Goal: Check status: Check status

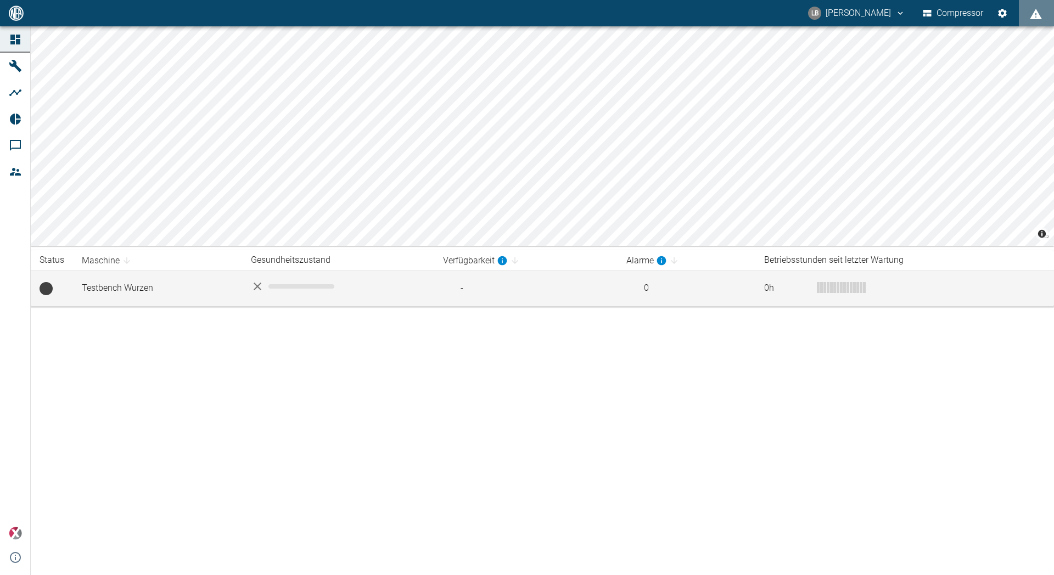
click at [102, 288] on td "Testbench Wurzen" at bounding box center [157, 289] width 169 height 36
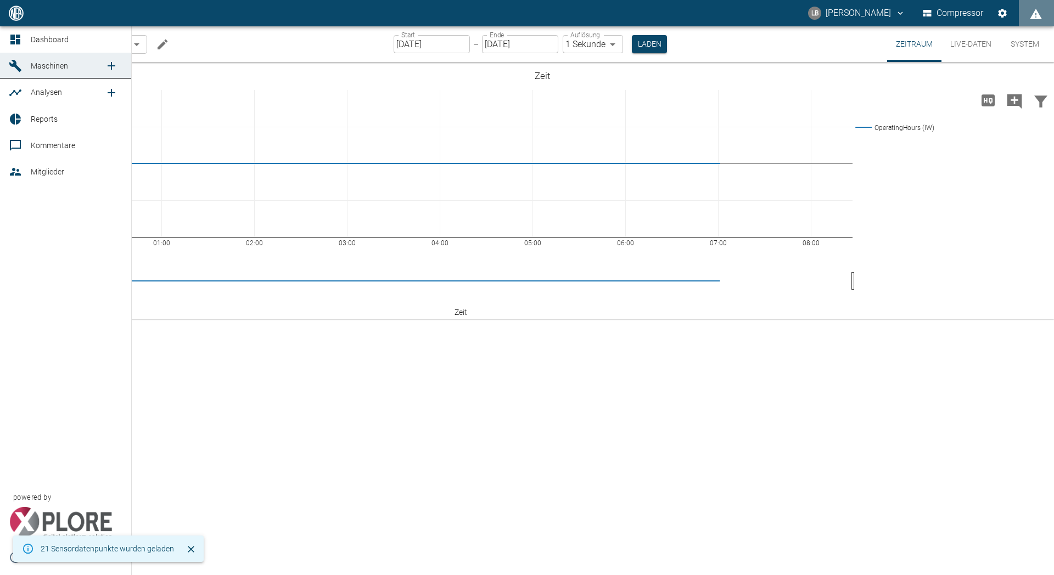
click at [19, 83] on link "Analysen" at bounding box center [65, 92] width 131 height 26
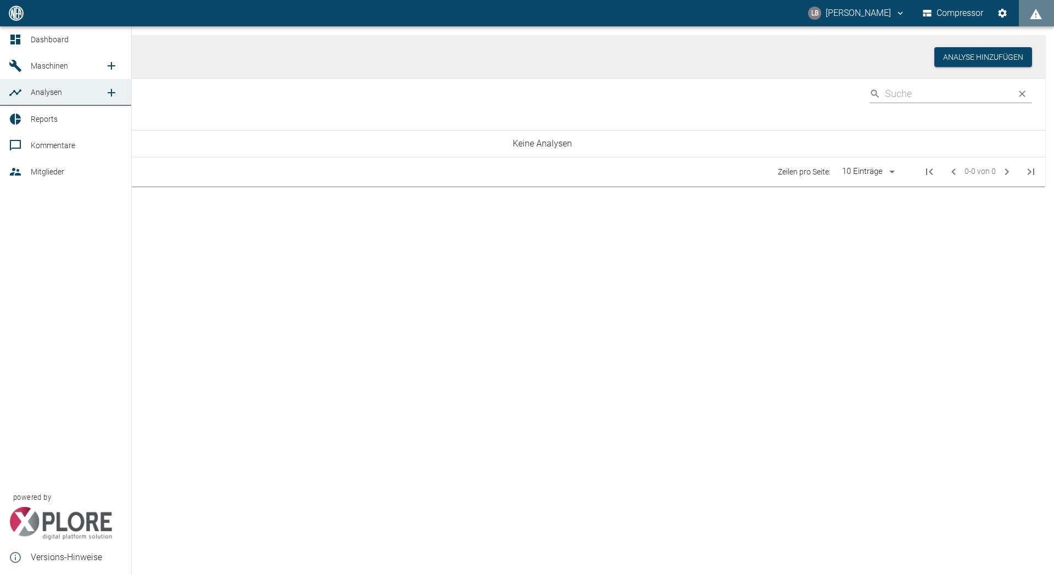
click at [22, 71] on div at bounding box center [17, 65] width 16 height 13
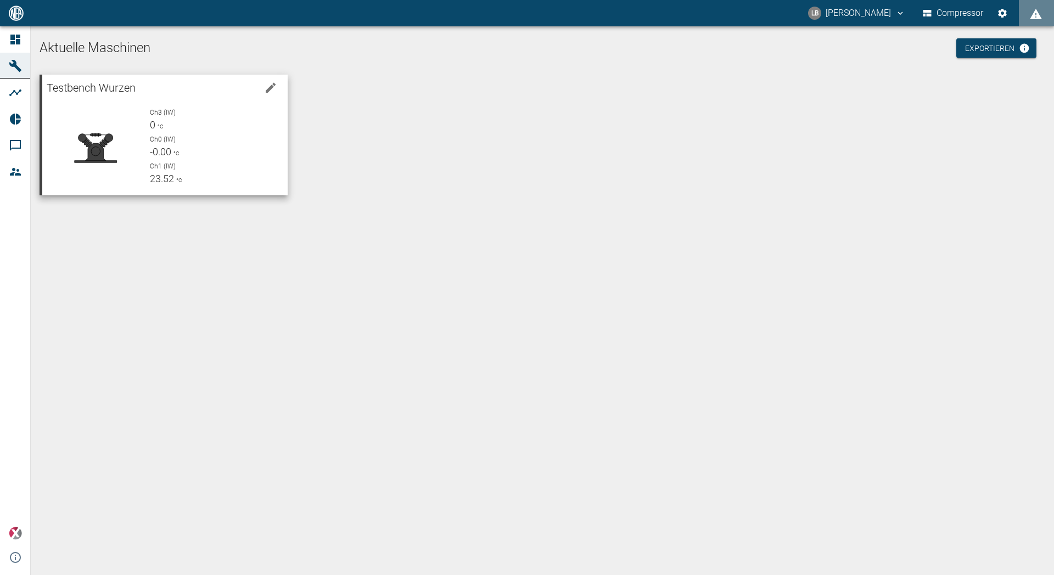
click at [179, 164] on p "Ch1 (IW)" at bounding box center [214, 166] width 129 height 10
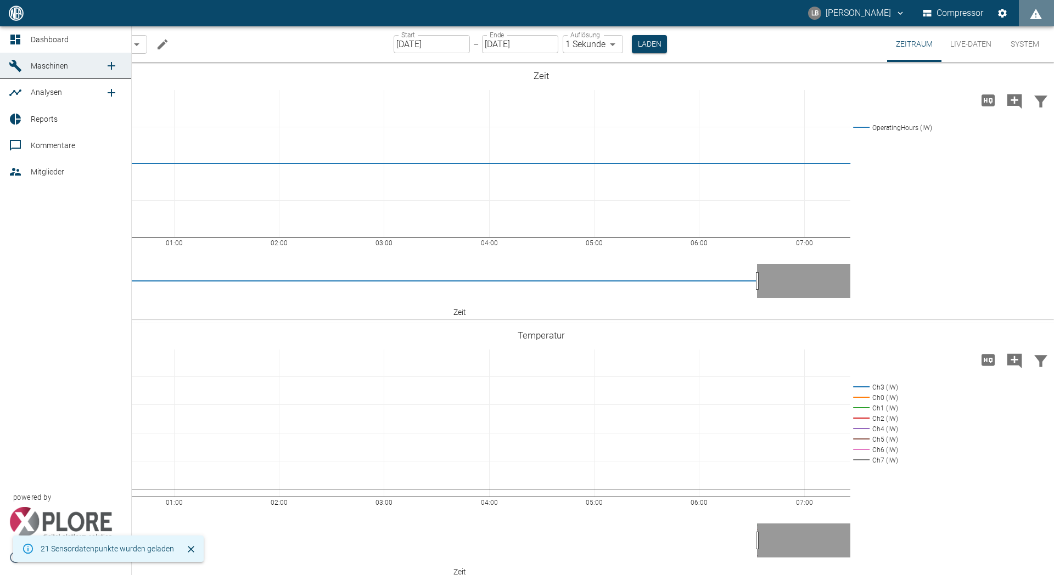
click at [25, 116] on div at bounding box center [17, 119] width 16 height 13
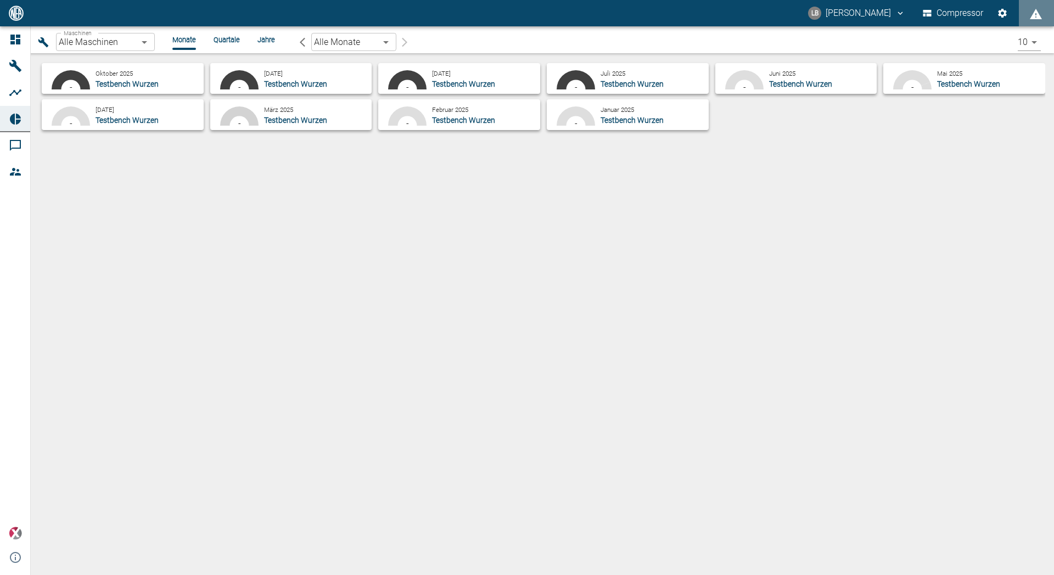
click at [137, 85] on span "Testbench Wurzen" at bounding box center [127, 84] width 63 height 9
type input "24f64169-0514-4c8f-bd75-b3d7192dbca6"
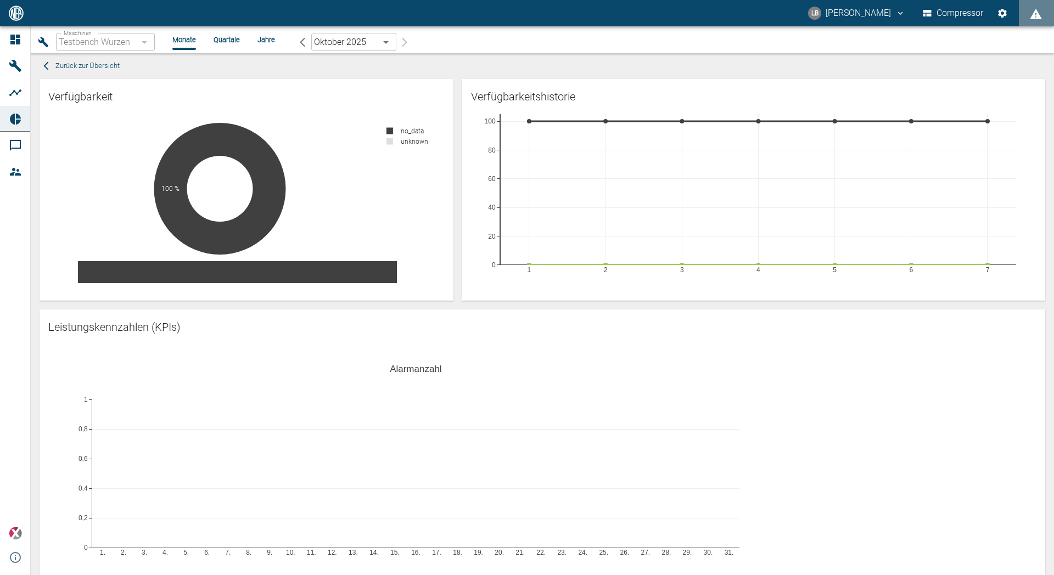
click at [234, 39] on li "Quartale" at bounding box center [227, 40] width 26 height 10
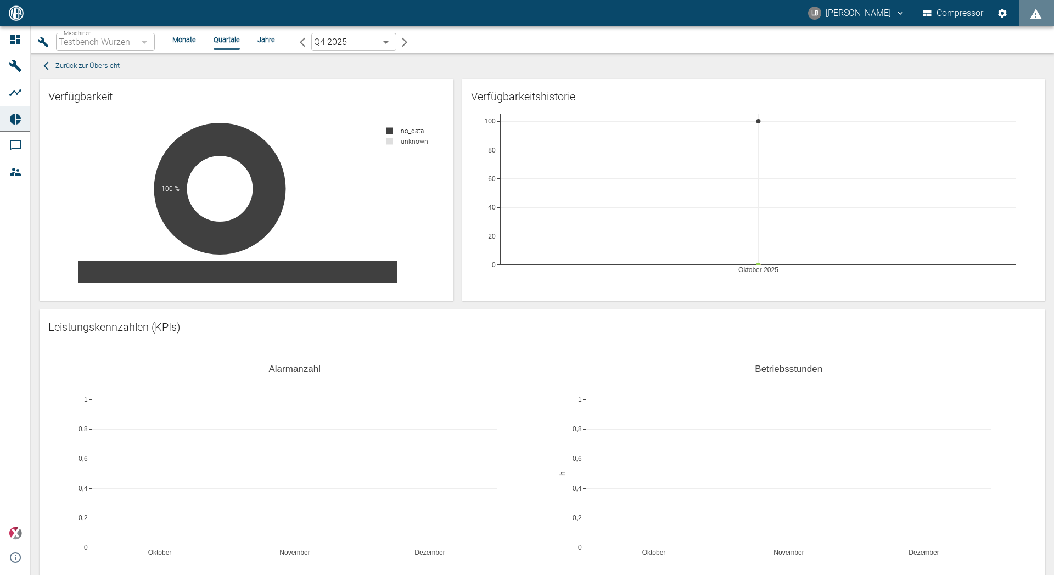
click at [186, 42] on li "Monate" at bounding box center [184, 40] width 24 height 10
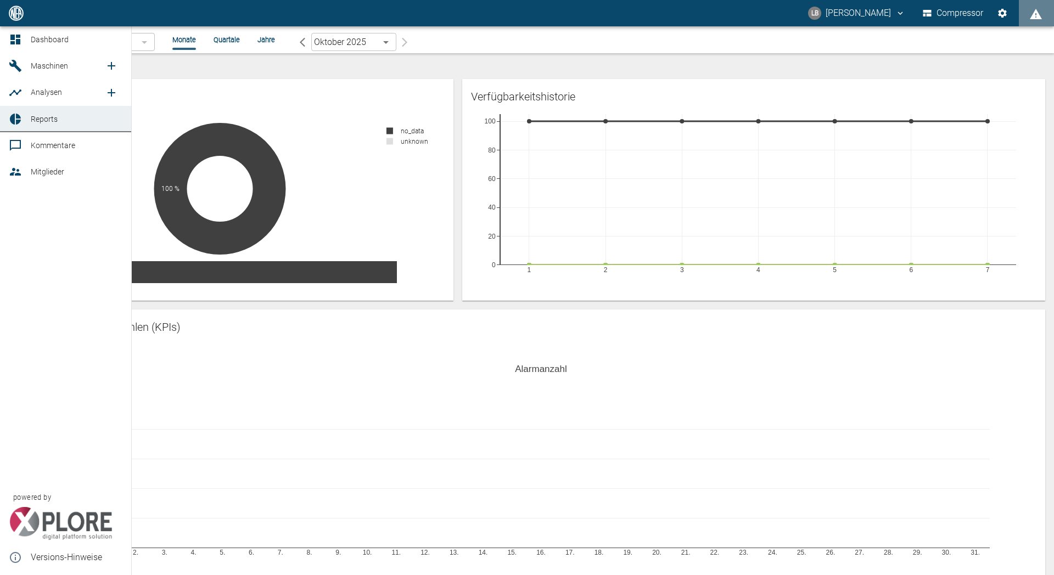
click at [14, 91] on icon at bounding box center [15, 92] width 12 height 7
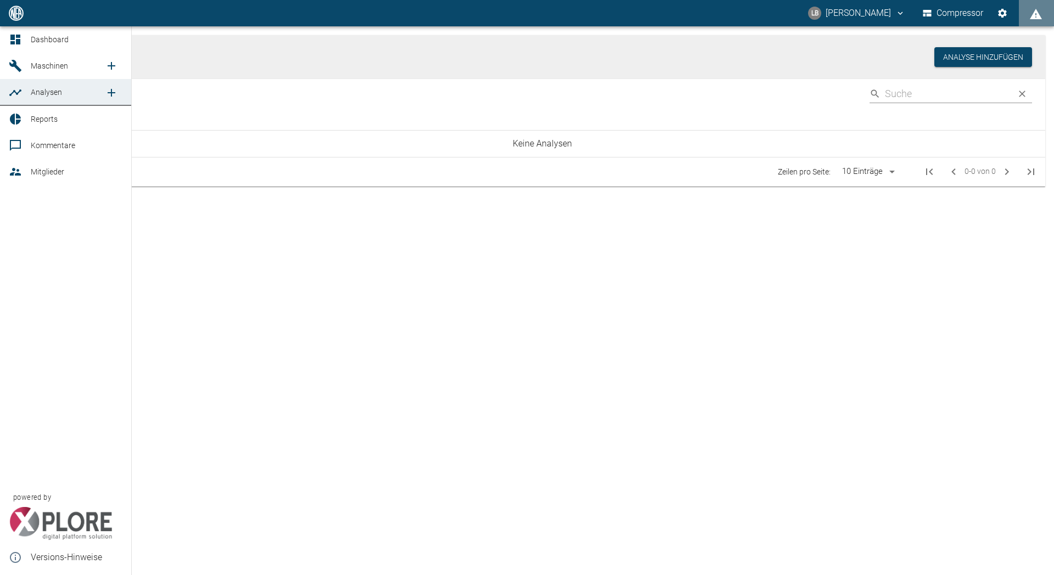
click at [17, 70] on icon at bounding box center [15, 66] width 12 height 12
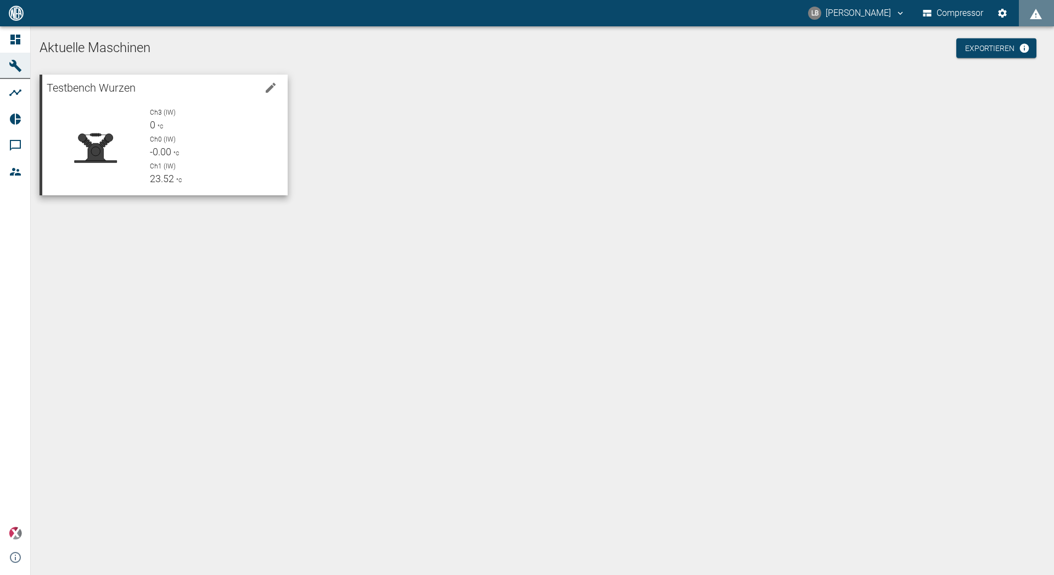
click at [166, 144] on div "Ch0 (IW) -0.00 °C" at bounding box center [214, 146] width 129 height 25
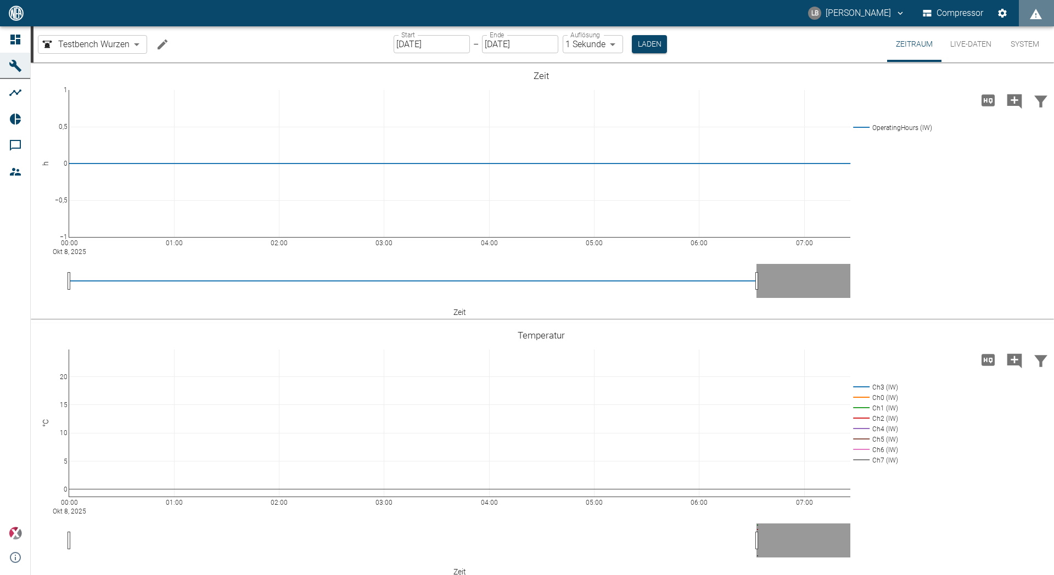
click at [988, 17] on div at bounding box center [999, 13] width 26 height 20
click at [963, 43] on button "Live-Daten" at bounding box center [970, 44] width 59 height 36
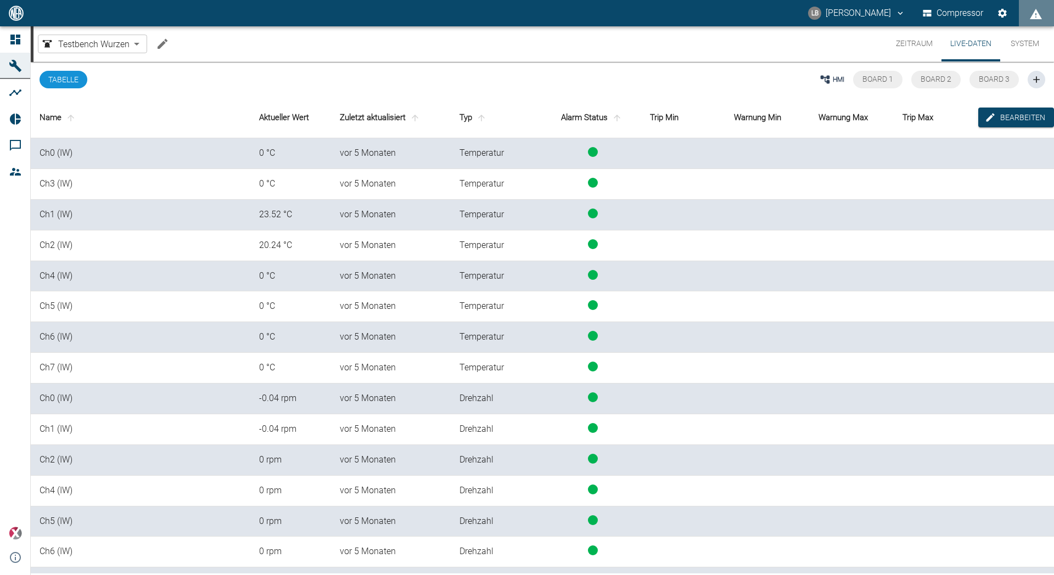
click at [1029, 42] on button "System" at bounding box center [1024, 43] width 49 height 35
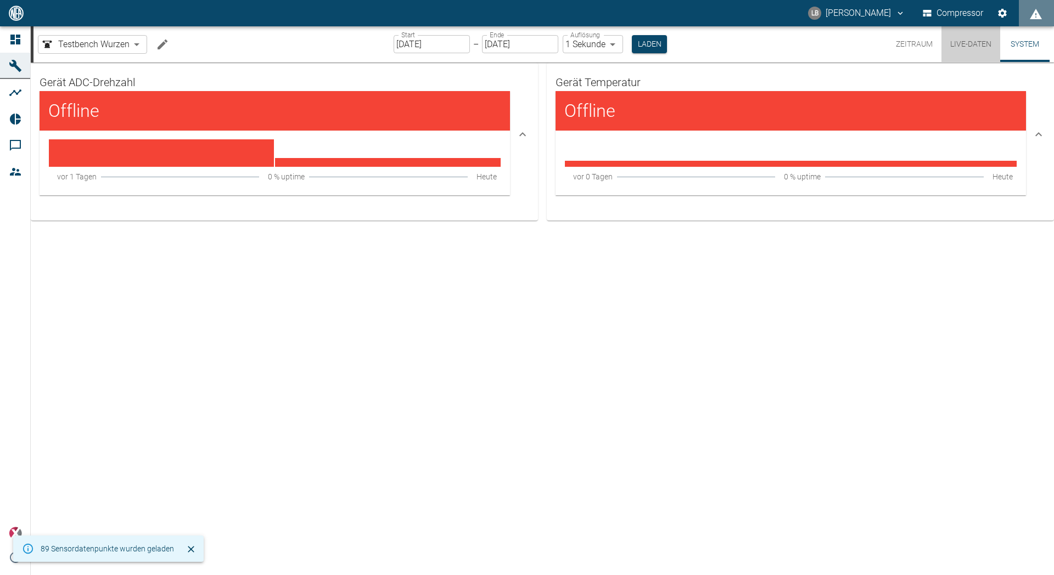
click at [972, 47] on button "Live-Daten" at bounding box center [970, 44] width 59 height 36
